Goal: Navigation & Orientation: Find specific page/section

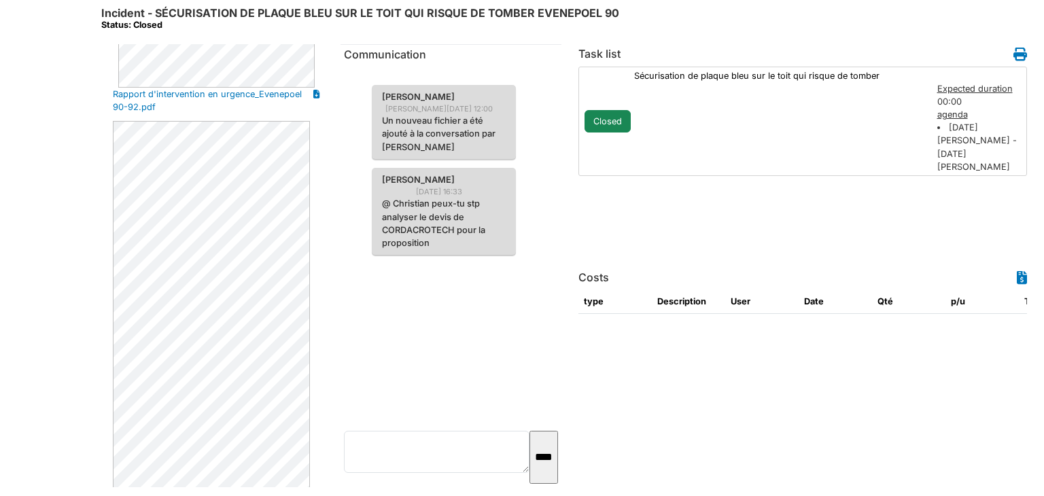
scroll to position [936, 0]
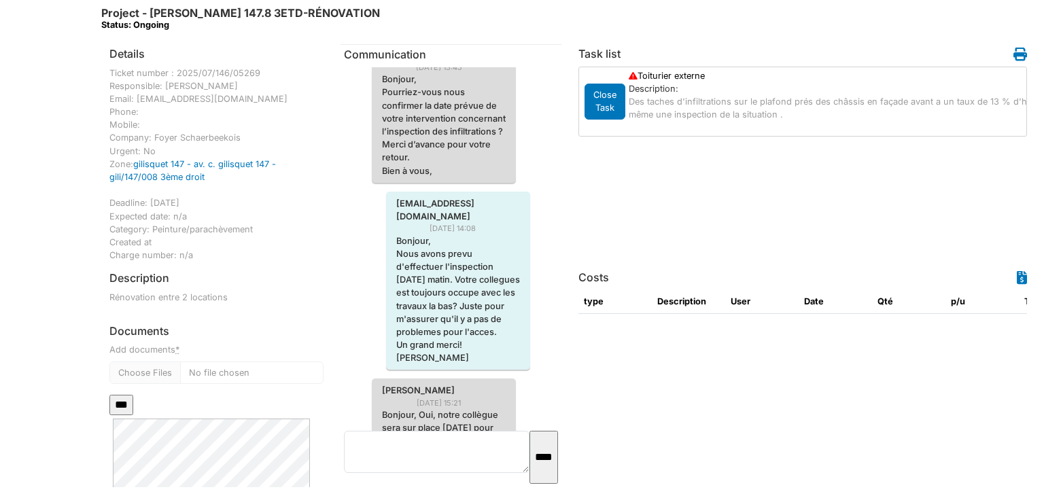
scroll to position [646, 0]
